Goal: Navigation & Orientation: Find specific page/section

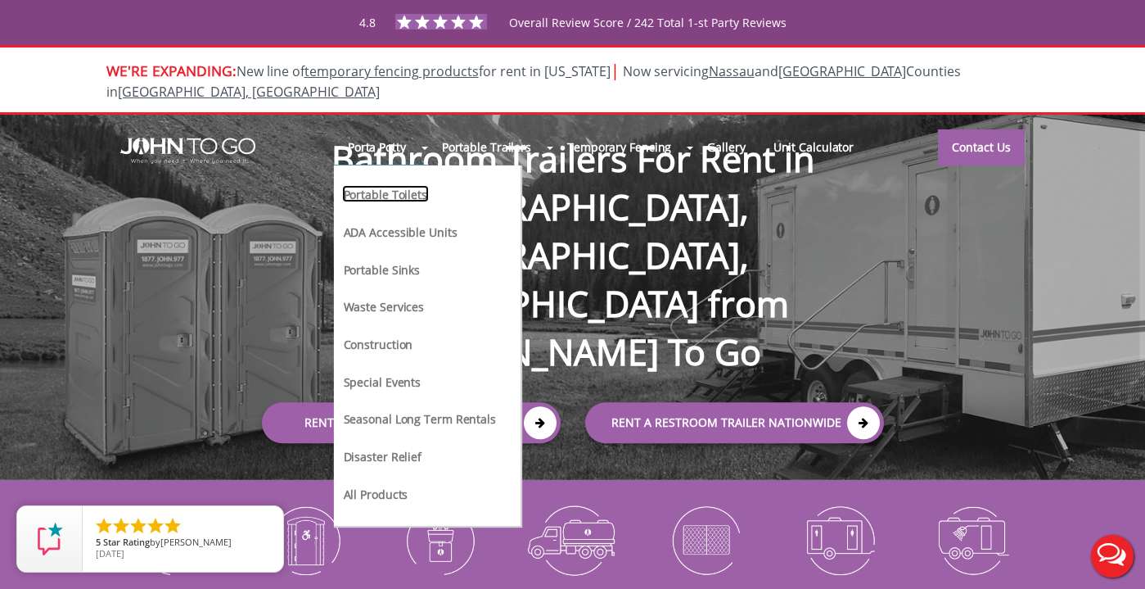
click at [385, 185] on link "Portable Toilets" at bounding box center [385, 193] width 87 height 17
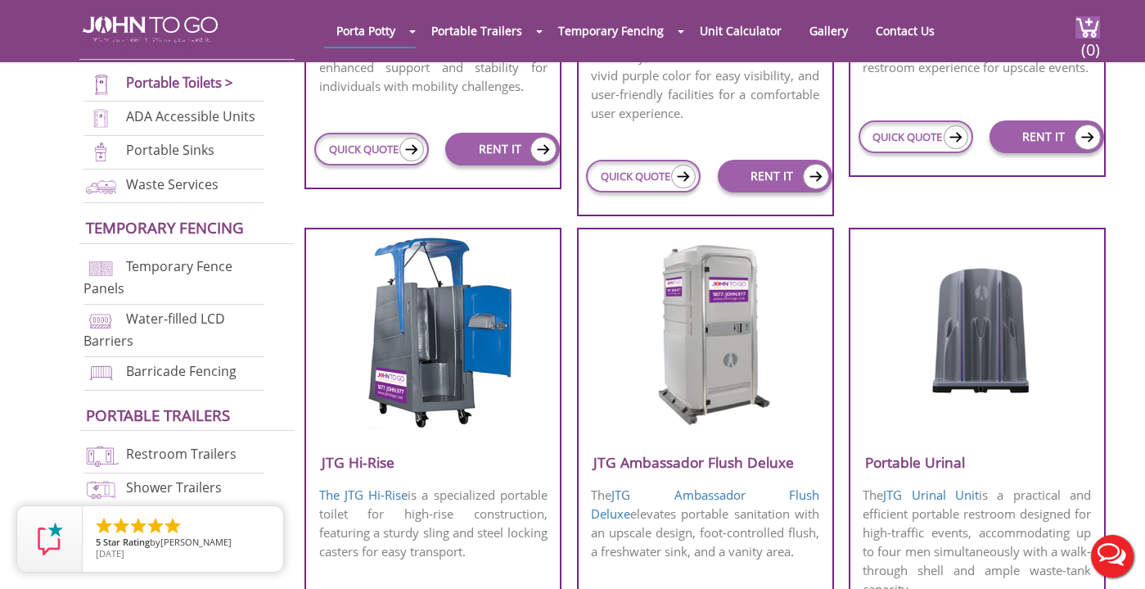
scroll to position [998, 0]
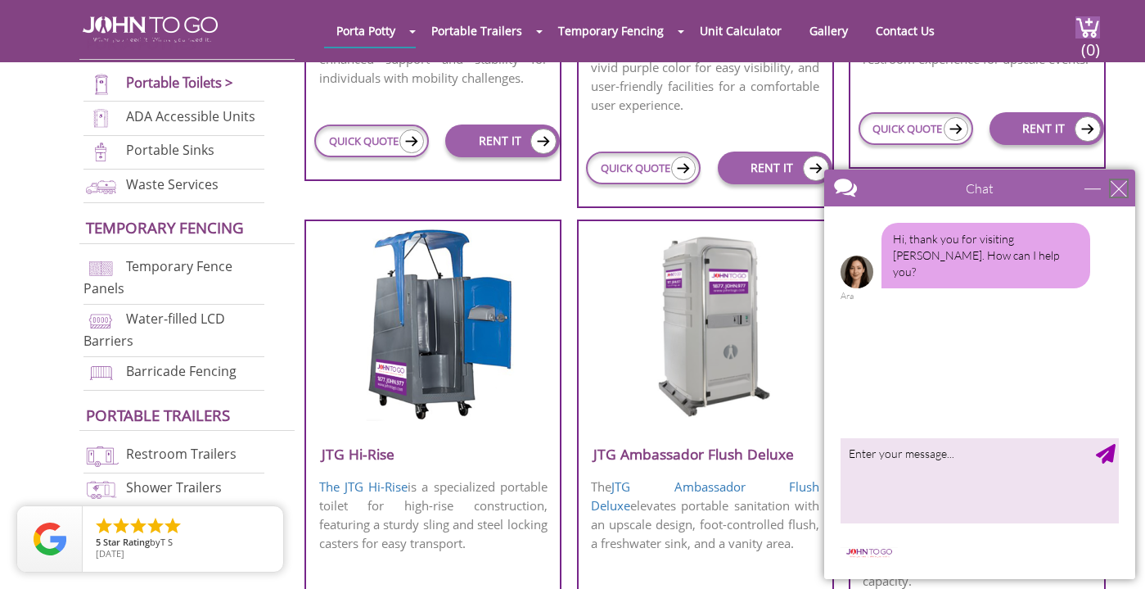
click at [1126, 191] on div "close" at bounding box center [1119, 188] width 16 height 16
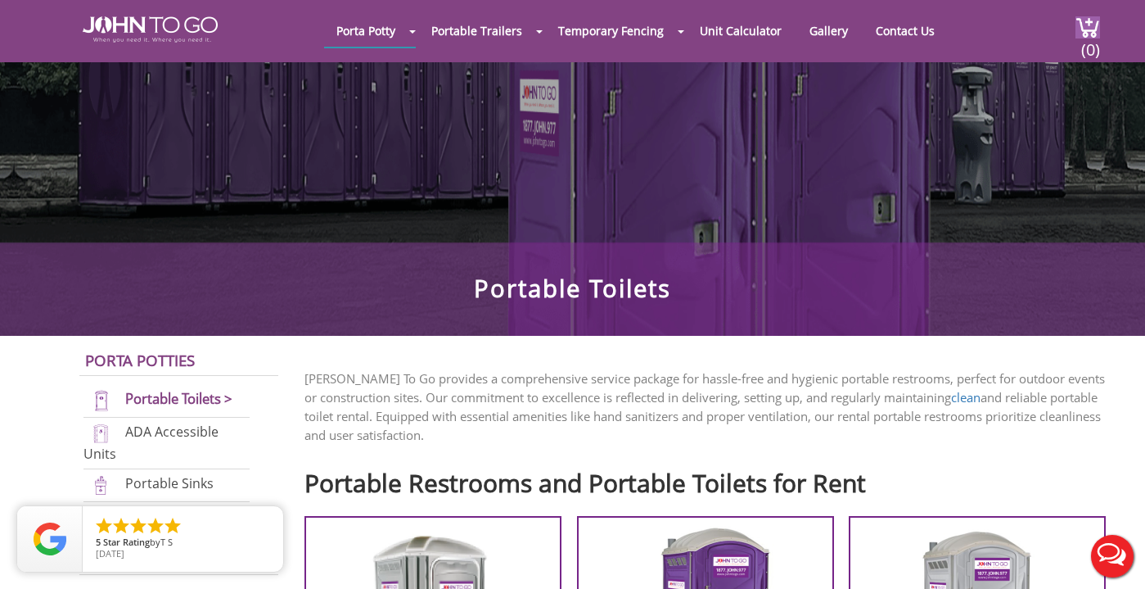
scroll to position [0, 0]
click at [831, 29] on div at bounding box center [572, 294] width 1145 height 589
click at [825, 24] on link "Gallery" at bounding box center [828, 31] width 63 height 32
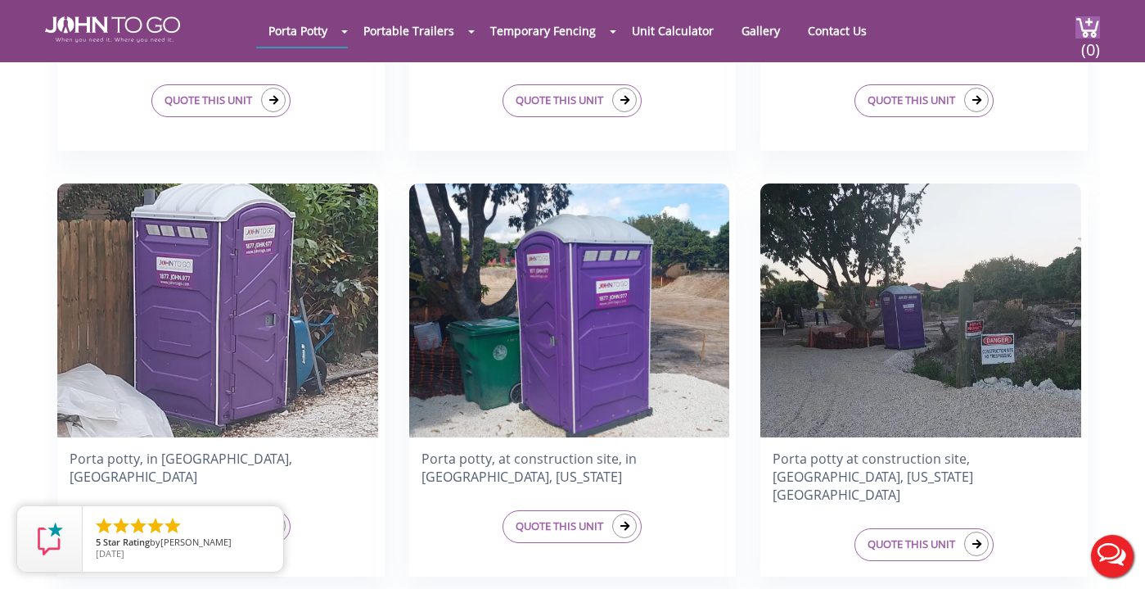
scroll to position [2470, 0]
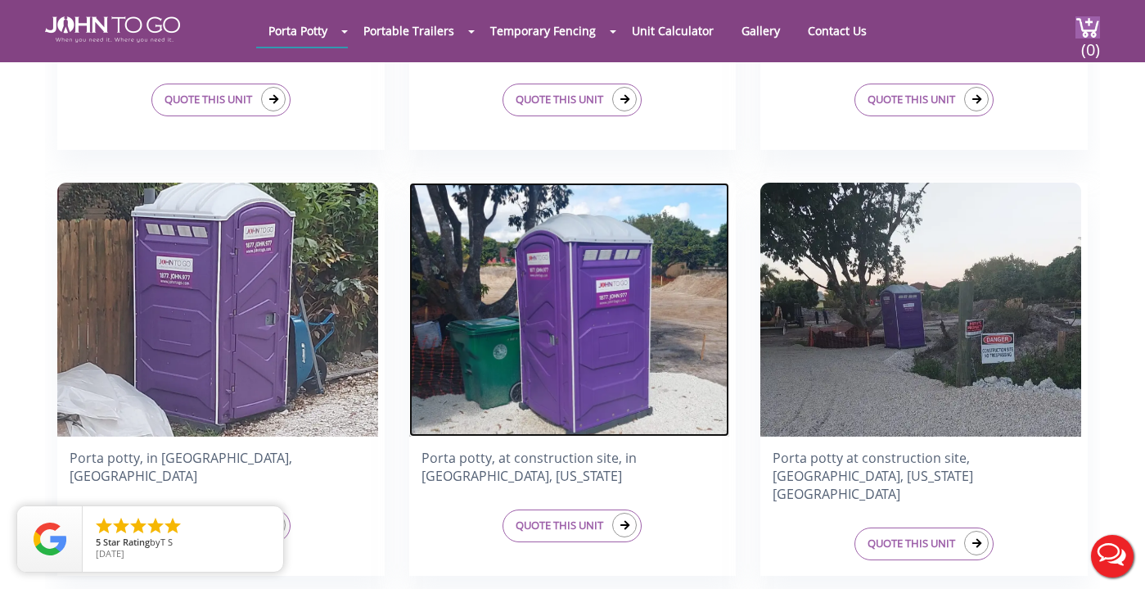
click at [525, 295] on img at bounding box center [569, 310] width 321 height 254
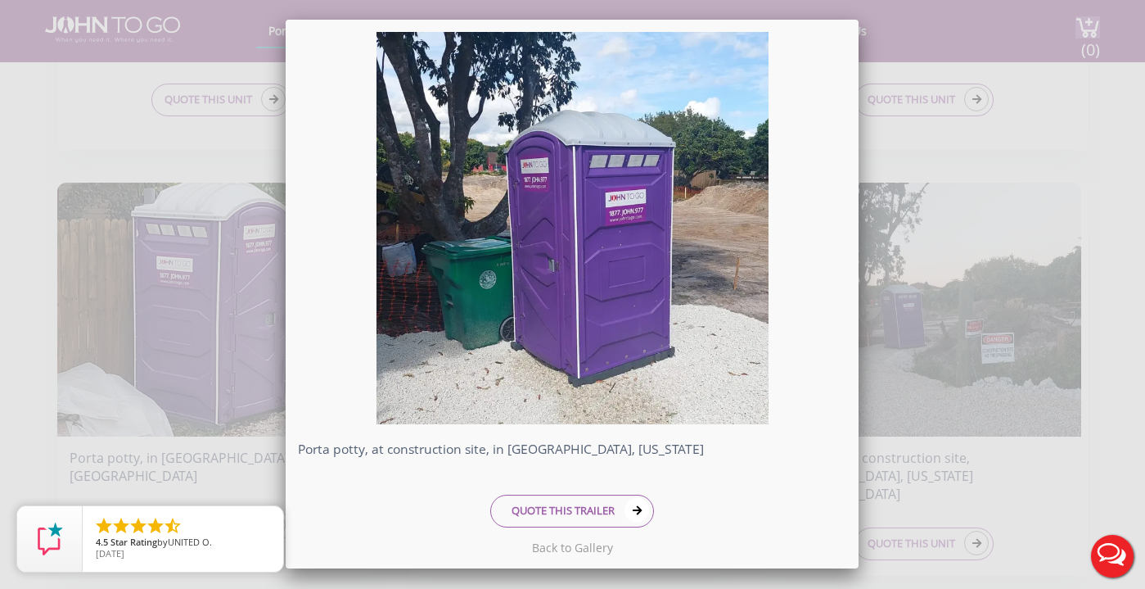
scroll to position [0, 0]
click at [935, 90] on div "Porta potty, at construction site, in [GEOGRAPHIC_DATA], [US_STATE] QUOTE THIS …" at bounding box center [572, 294] width 1145 height 589
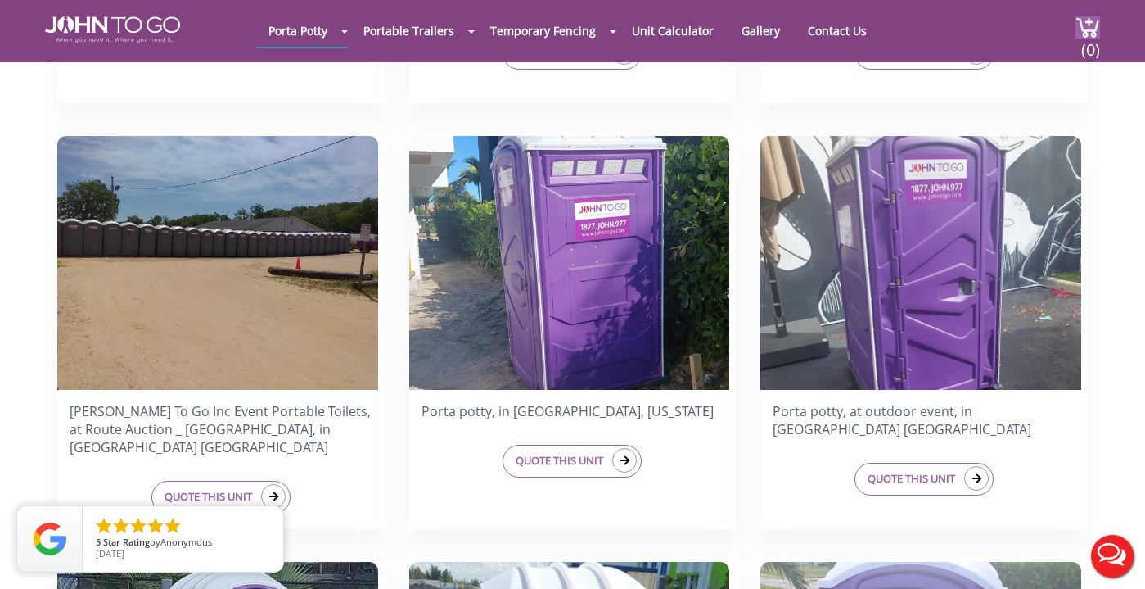
scroll to position [1181, 0]
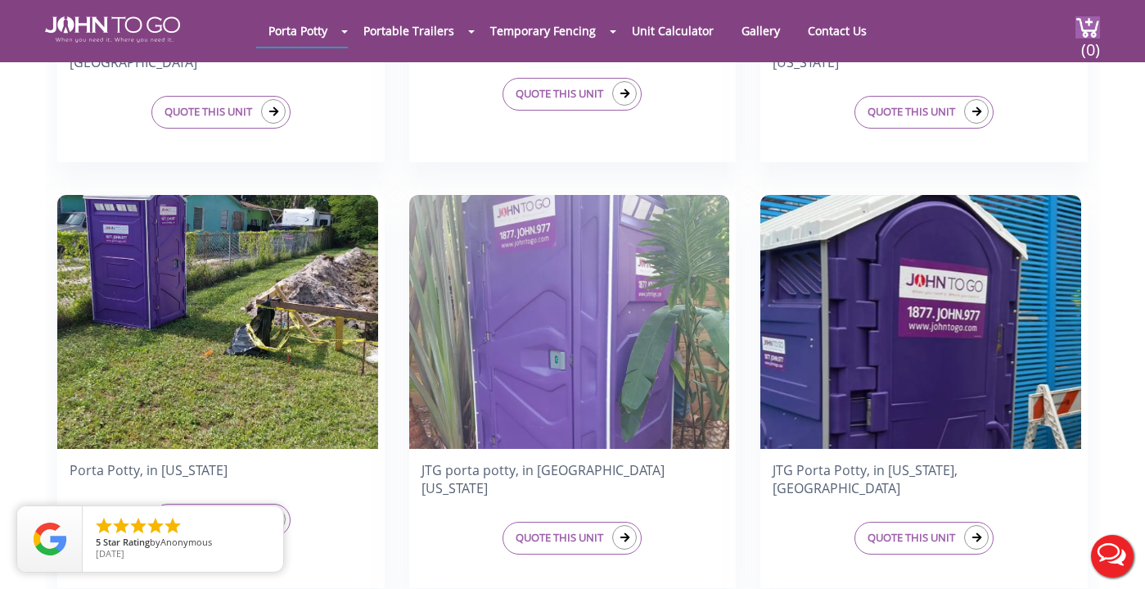
click at [300, 37] on div at bounding box center [572, 294] width 1145 height 589
click at [306, 29] on link "Porta Potty" at bounding box center [298, 31] width 84 height 32
